Goal: Transaction & Acquisition: Purchase product/service

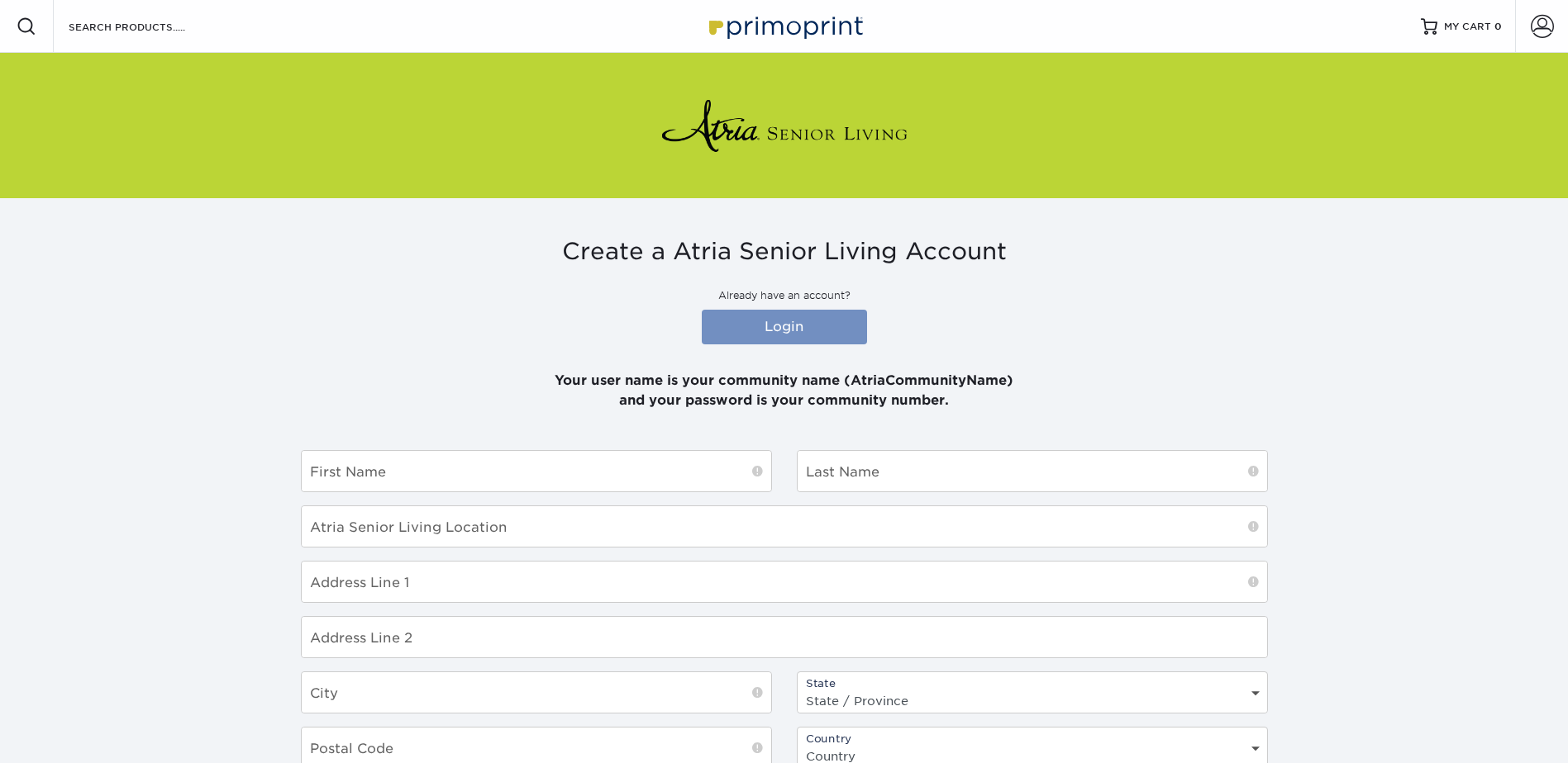
type input "[PERSON_NAME][EMAIL_ADDRESS][PERSON_NAME][DOMAIN_NAME]"
click at [802, 324] on link "Login" at bounding box center [784, 327] width 165 height 35
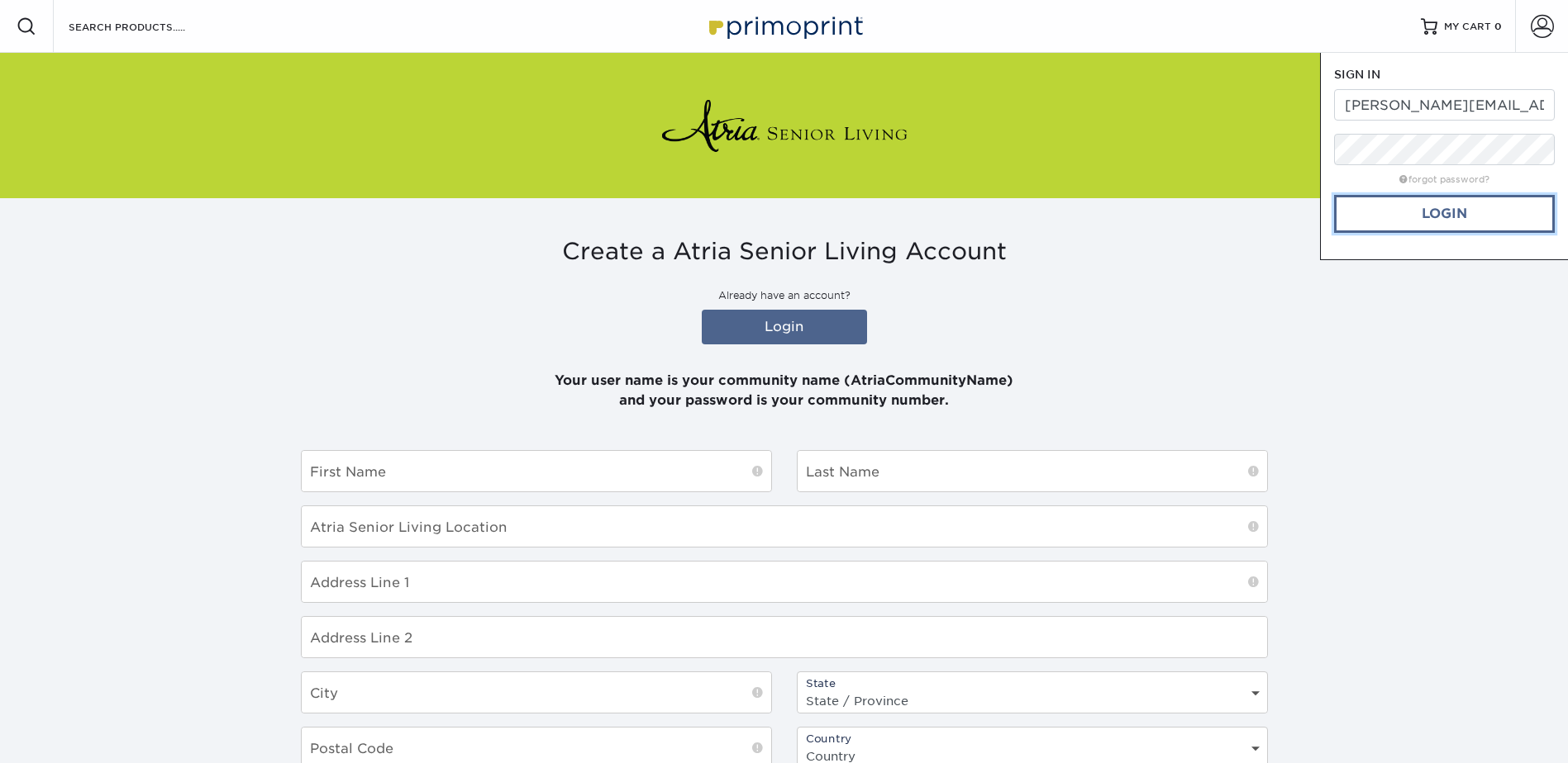
click at [1407, 216] on link "Login" at bounding box center [1444, 214] width 220 height 38
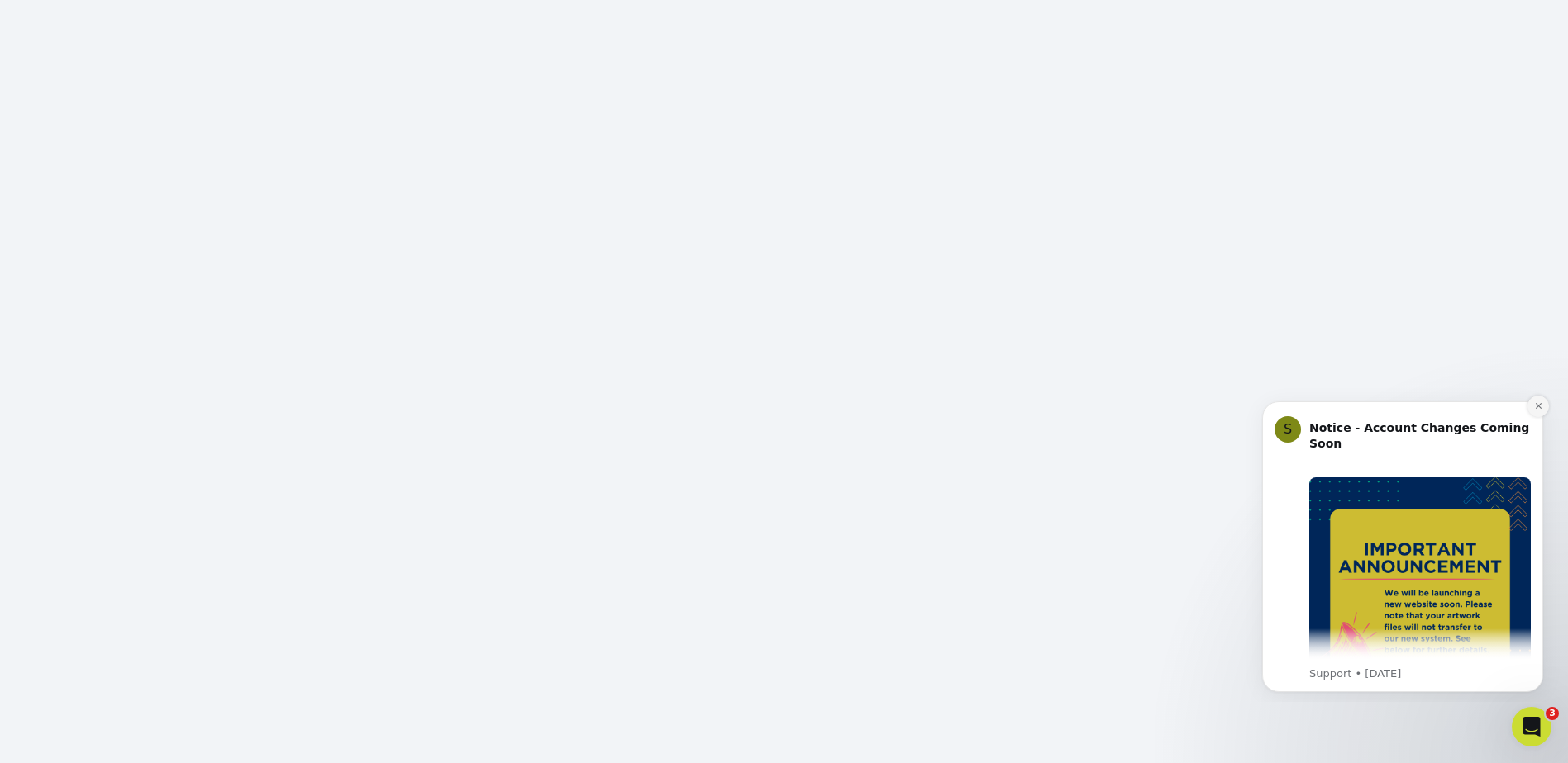
click at [1537, 405] on icon "Dismiss notification" at bounding box center [1538, 406] width 6 height 6
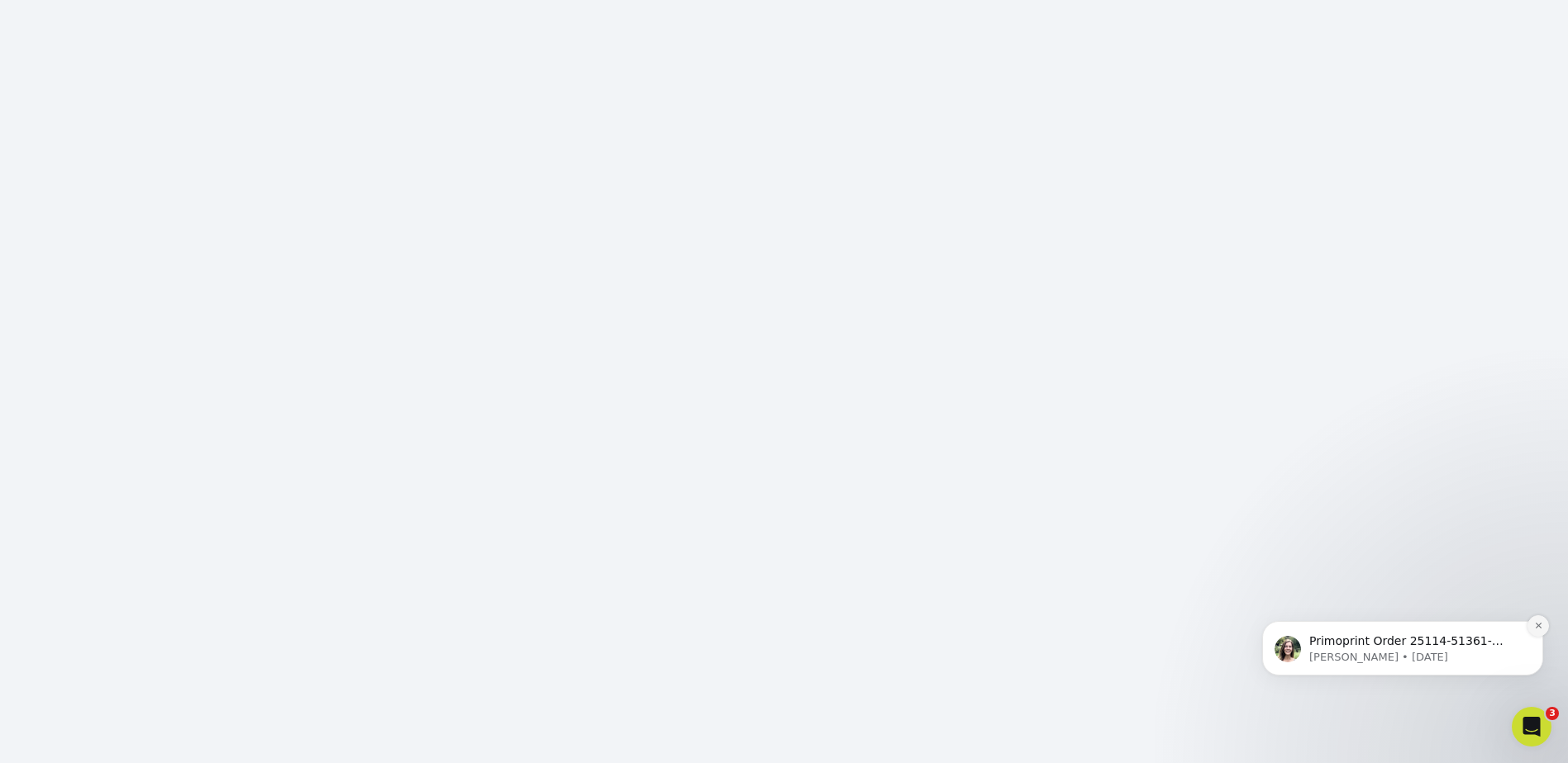
click at [1539, 622] on icon "Dismiss notification" at bounding box center [1539, 625] width 9 height 9
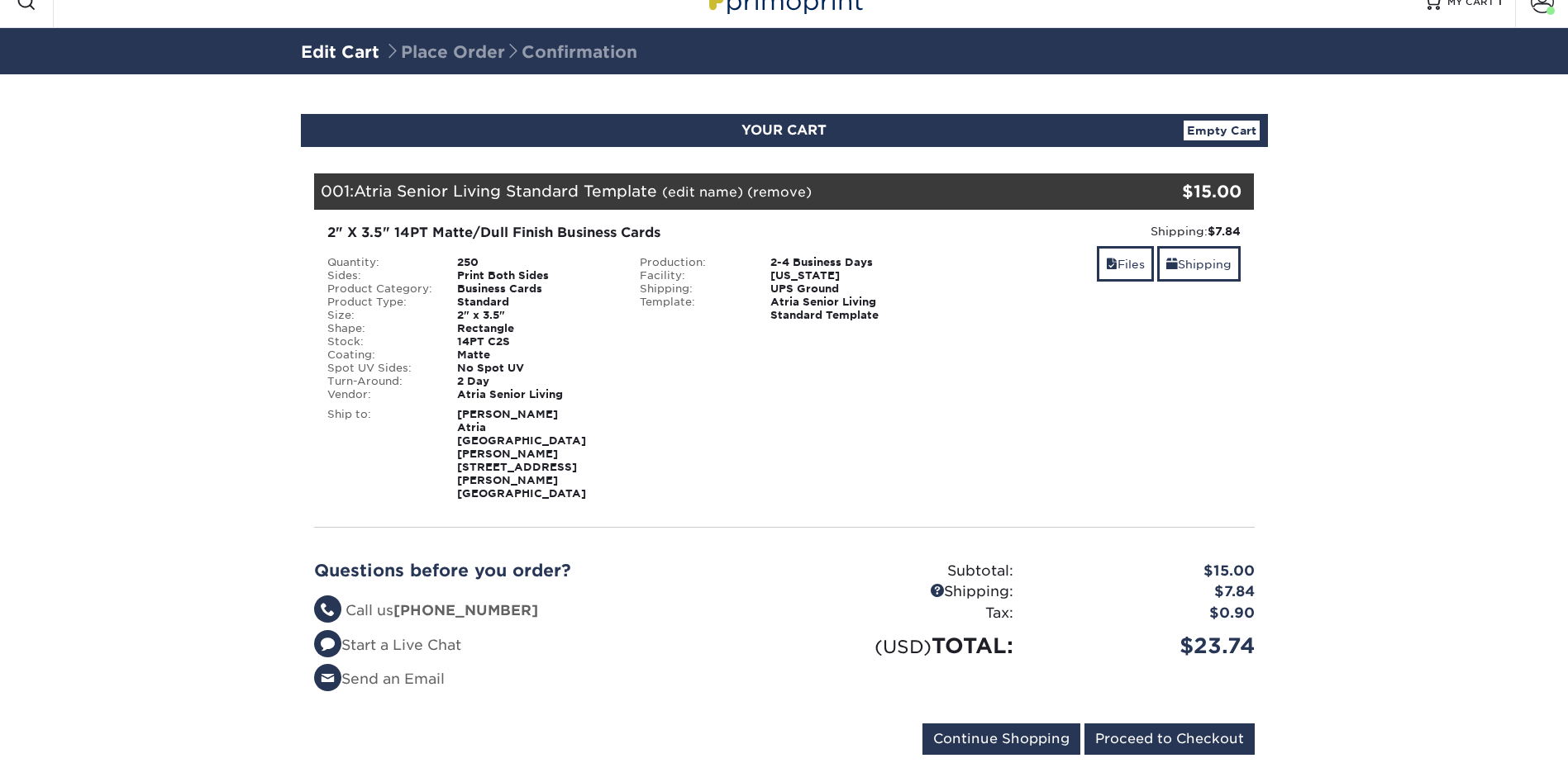
scroll to position [37, 0]
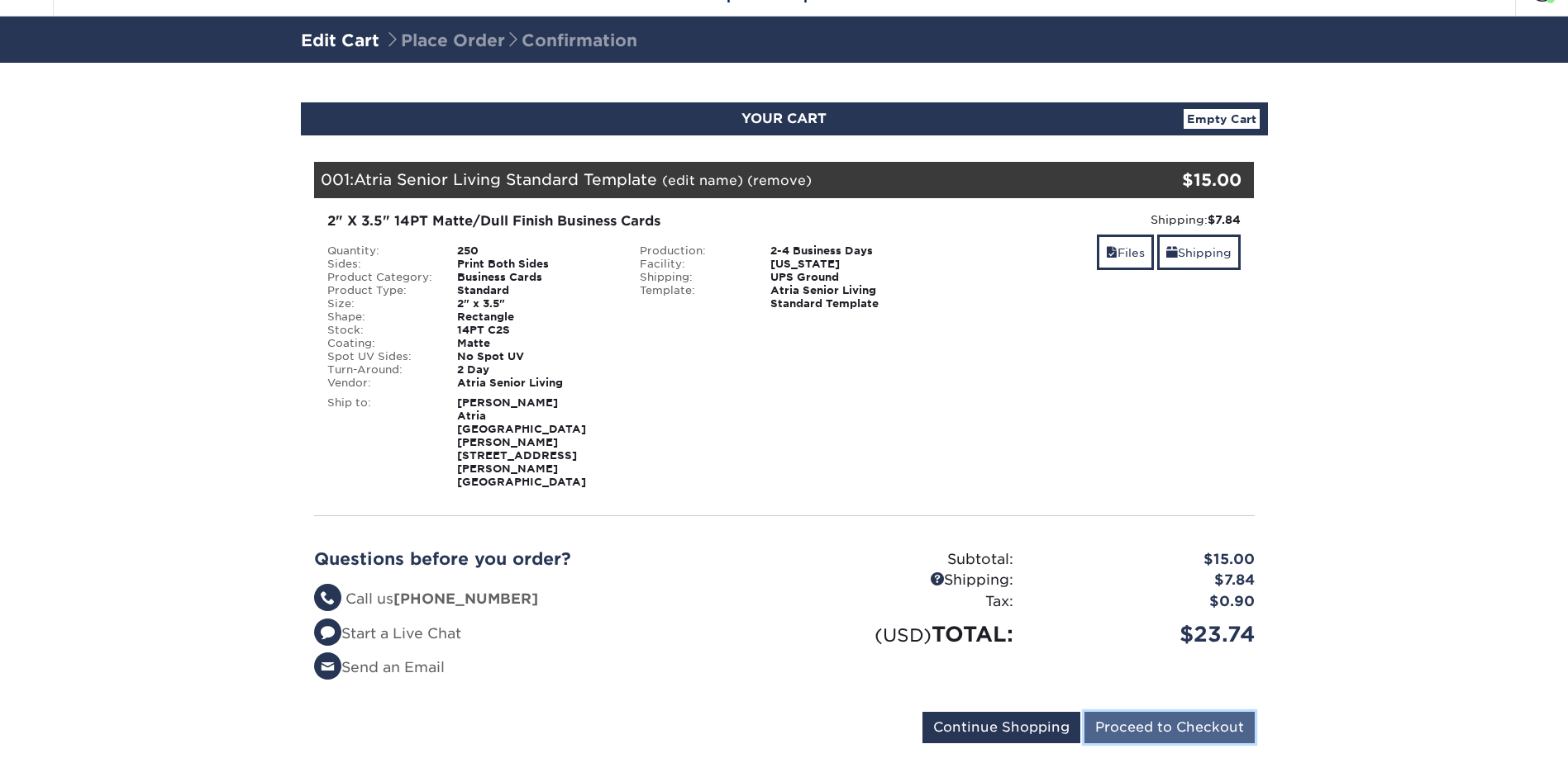
click at [1152, 712] on input "Proceed to Checkout" at bounding box center [1170, 727] width 171 height 31
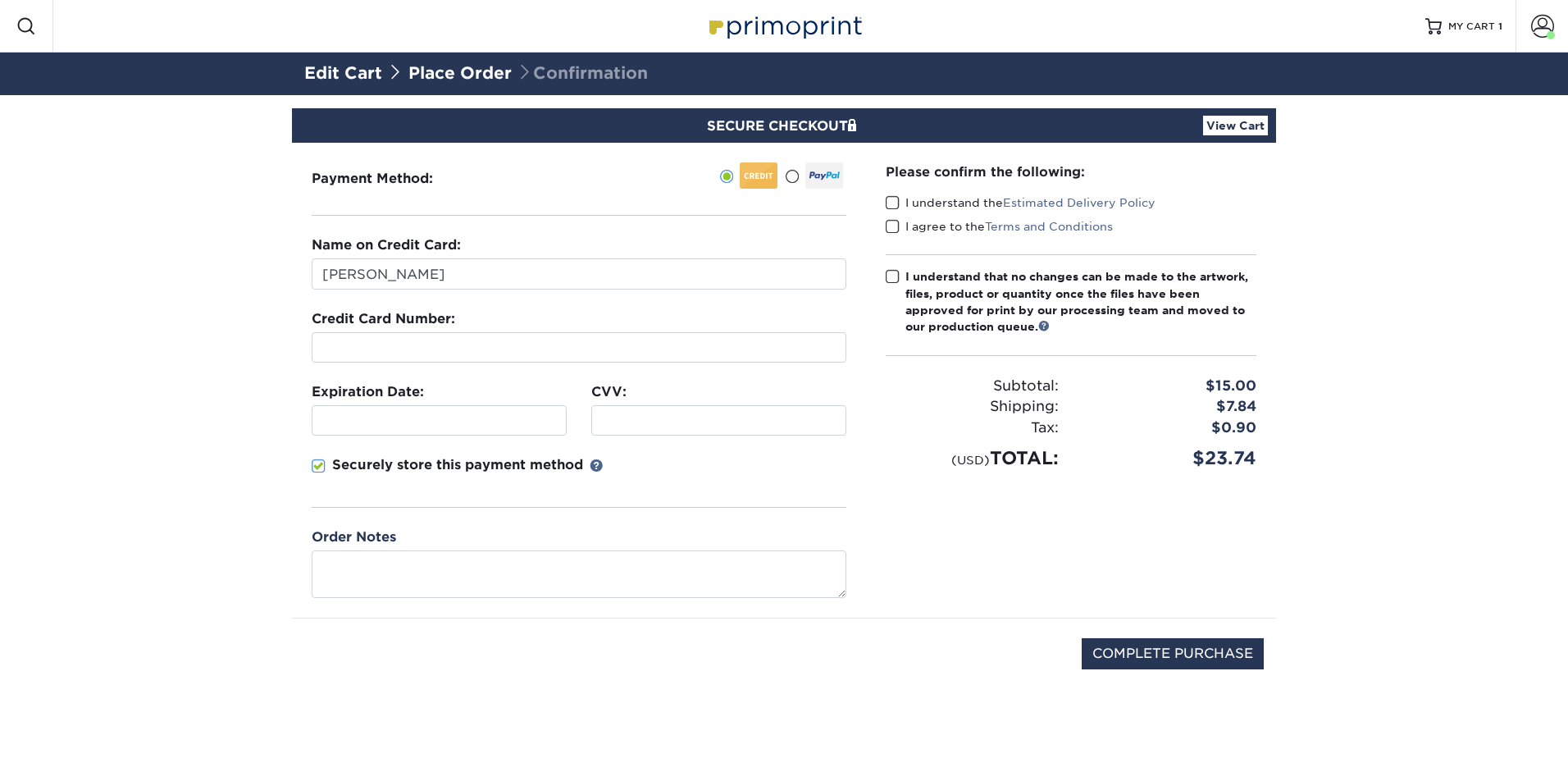
click at [318, 458] on span at bounding box center [318, 466] width 14 height 15
click at [0, 0] on input "Securely store this payment method" at bounding box center [0, 0] width 0 height 0
click at [893, 200] on span at bounding box center [892, 202] width 14 height 15
click at [0, 0] on input "I understand the Estimated Delivery Policy" at bounding box center [0, 0] width 0 height 0
click at [891, 224] on span at bounding box center [892, 226] width 14 height 15
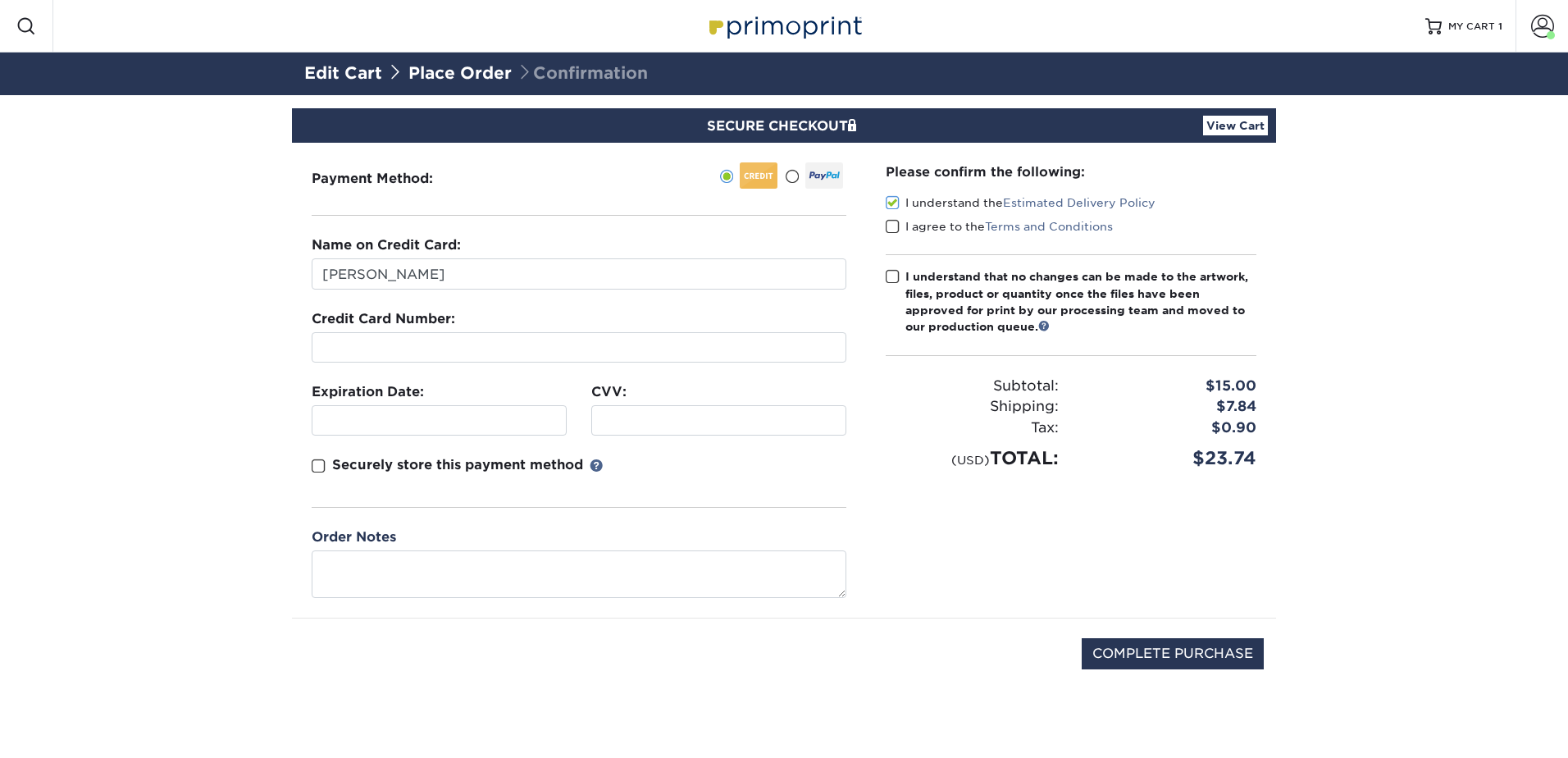
click at [0, 0] on input "I agree to the Terms and Conditions" at bounding box center [0, 0] width 0 height 0
click at [891, 274] on span at bounding box center [892, 276] width 14 height 15
click at [0, 0] on input "I understand that no changes can be made to the artwork, files, product or quan…" at bounding box center [0, 0] width 0 height 0
click at [1186, 652] on input "COMPLETE PURCHASE" at bounding box center [1173, 654] width 182 height 31
type input "PROCESSING, PLEASE WAIT..."
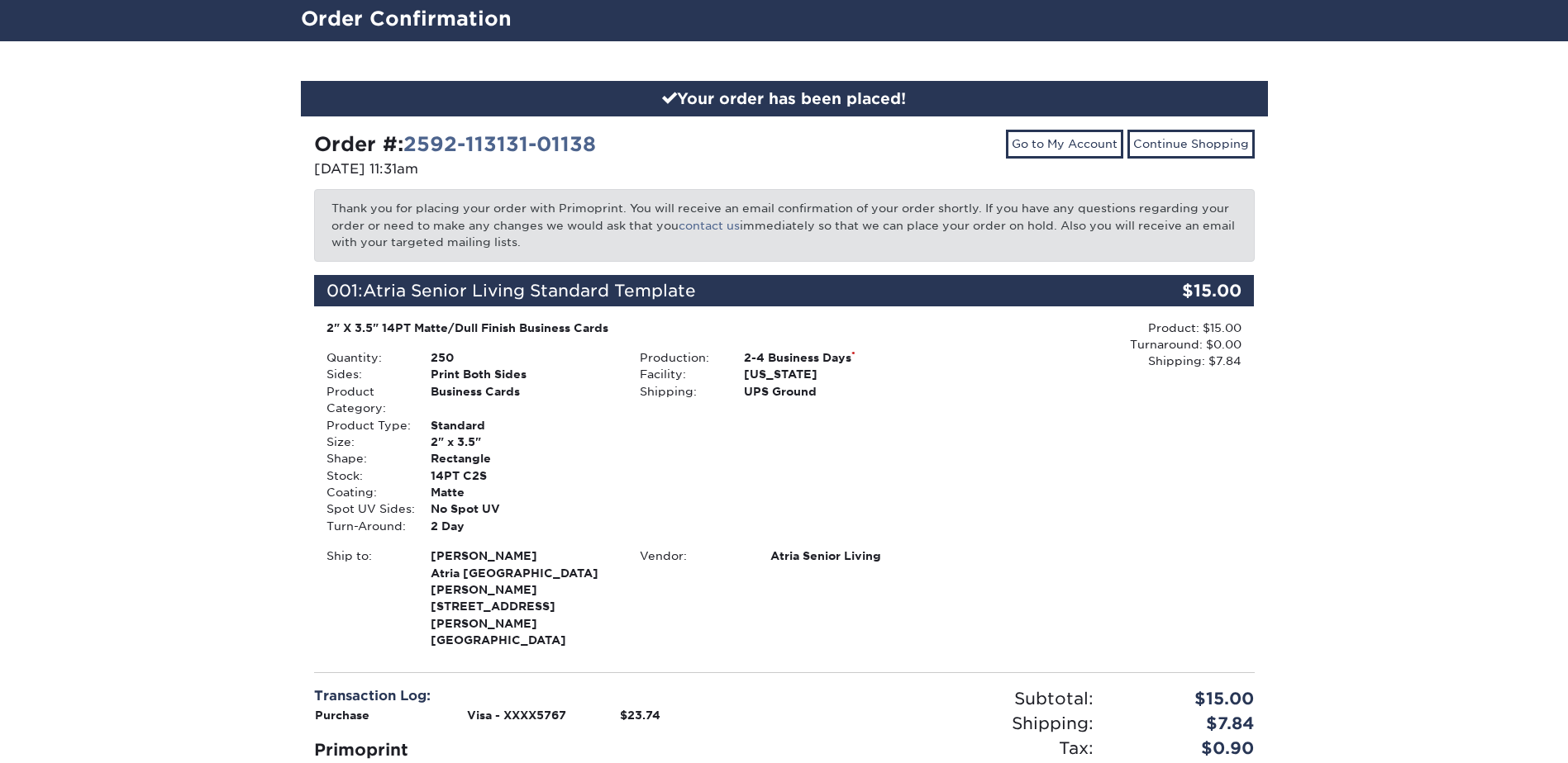
scroll to position [216, 0]
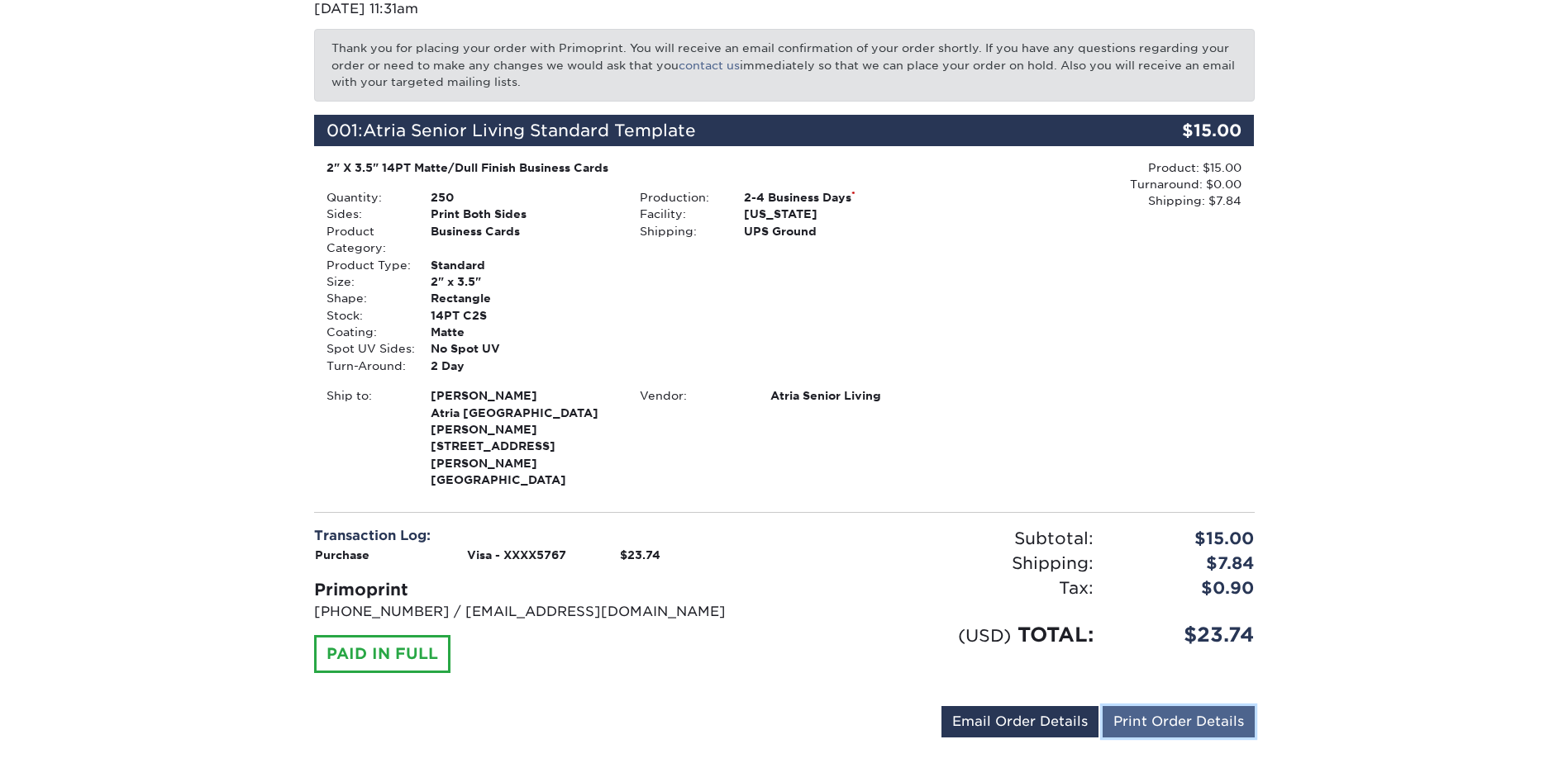
click at [1179, 706] on link "Print Order Details" at bounding box center [1179, 722] width 152 height 31
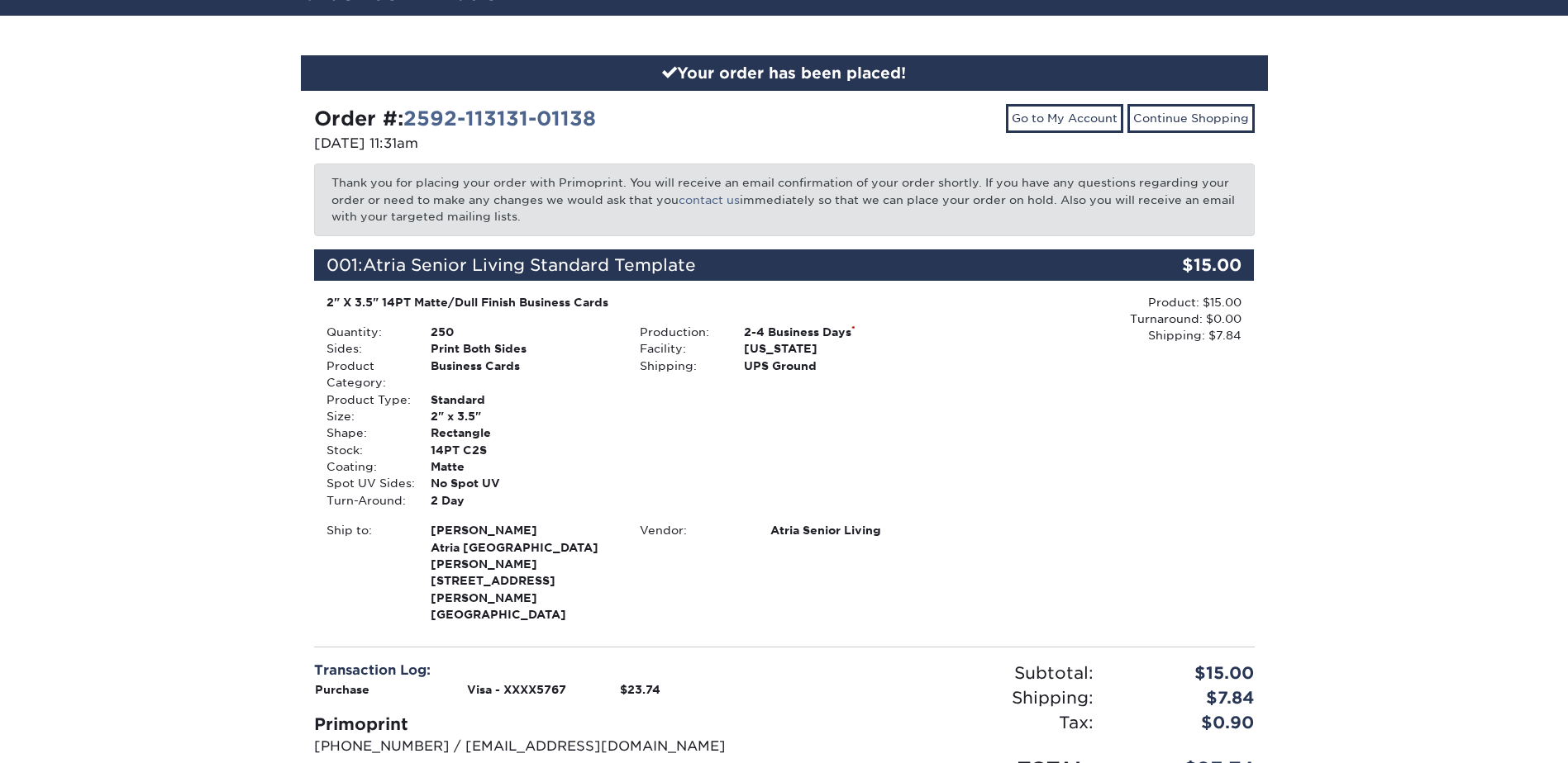
scroll to position [0, 0]
